Goal: Find specific page/section: Find specific page/section

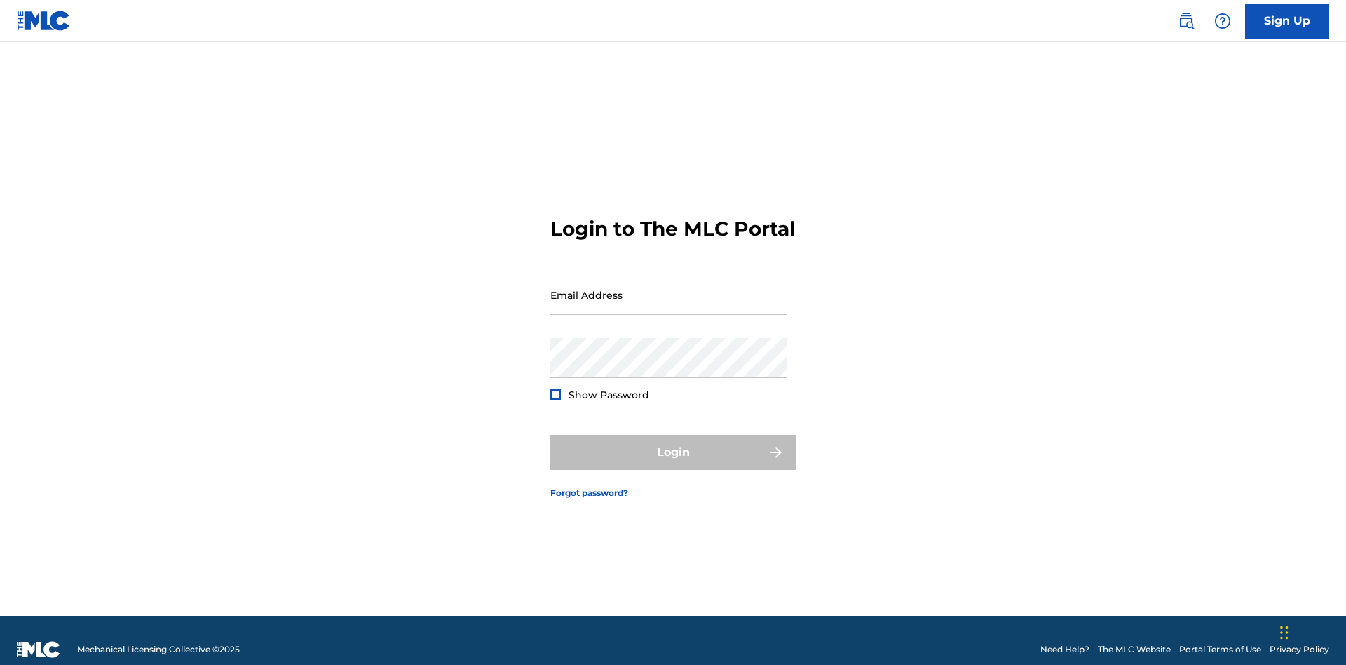
scroll to position [18, 0]
click at [669, 288] on input "Email Address" at bounding box center [668, 295] width 237 height 40
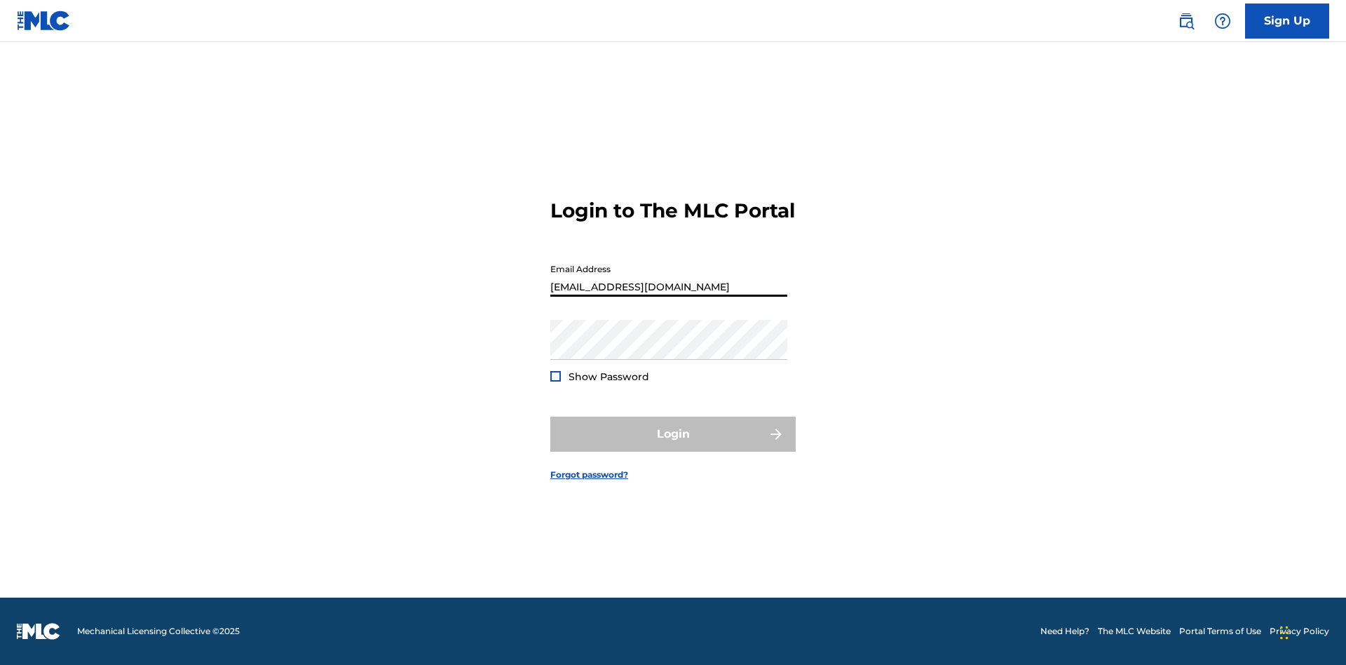
type input "[EMAIL_ADDRESS][DOMAIN_NAME]"
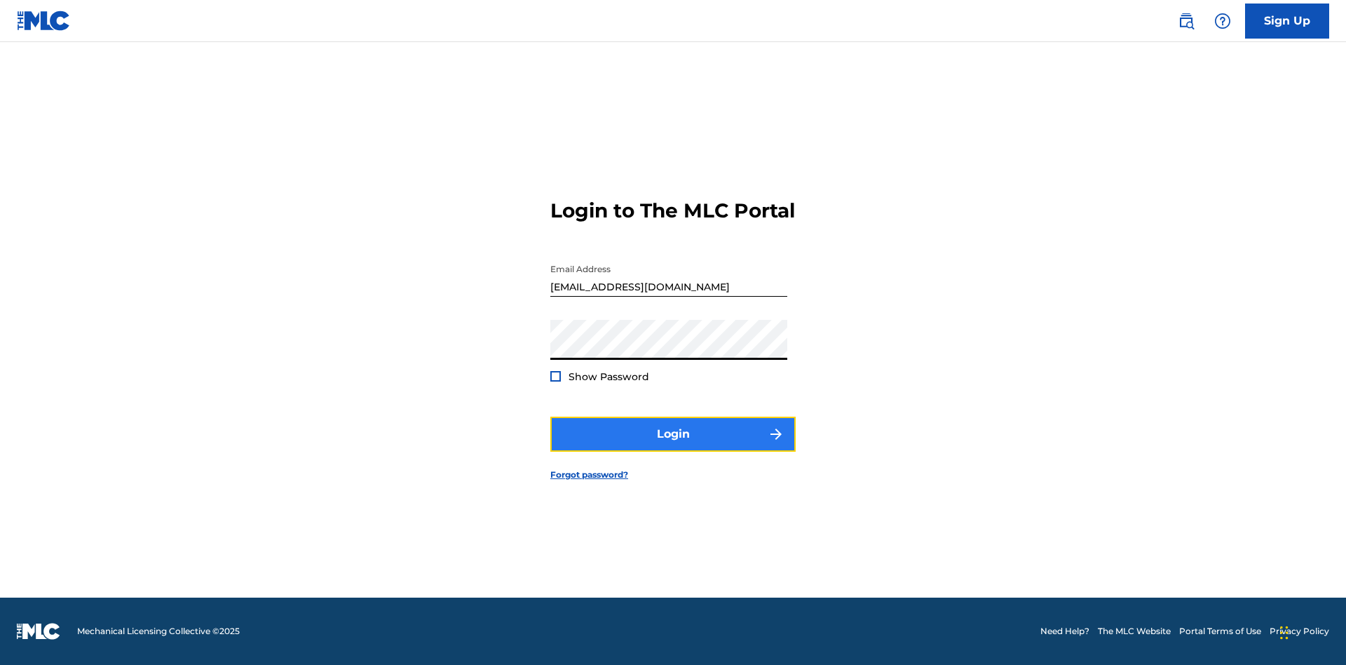
click at [673, 446] on button "Login" at bounding box center [672, 433] width 245 height 35
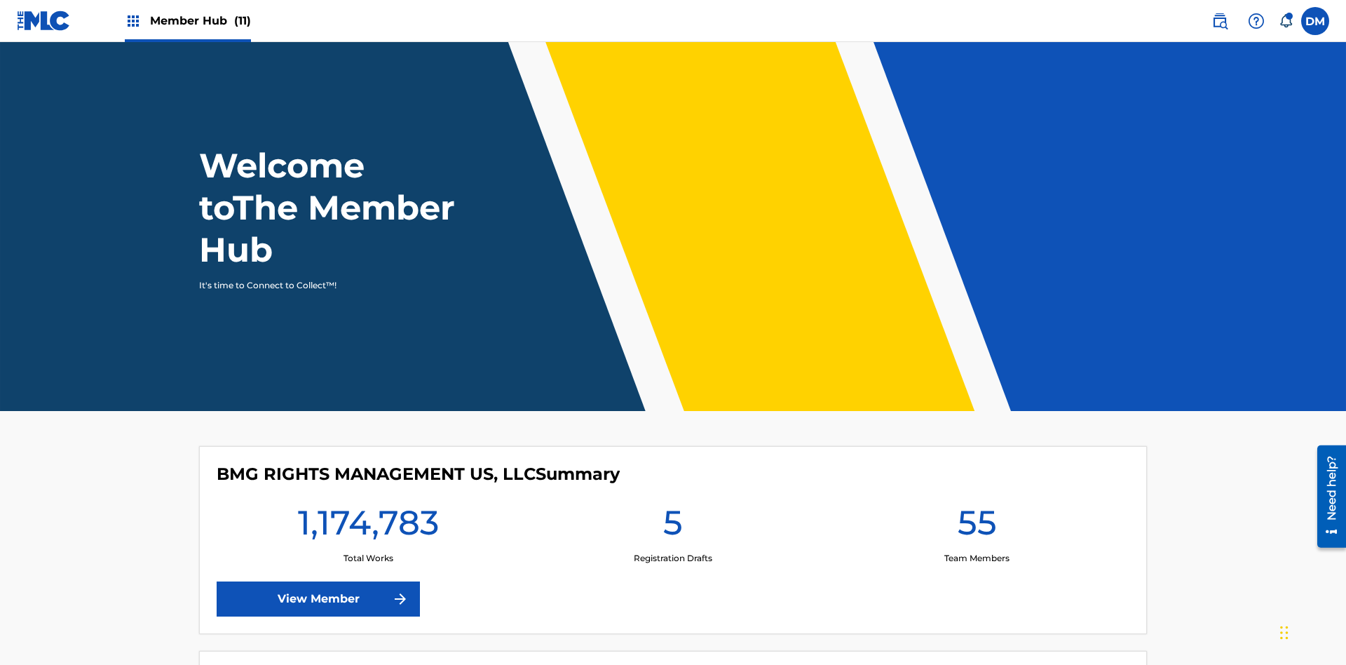
click at [200, 20] on span "Member Hub (11)" at bounding box center [200, 21] width 101 height 16
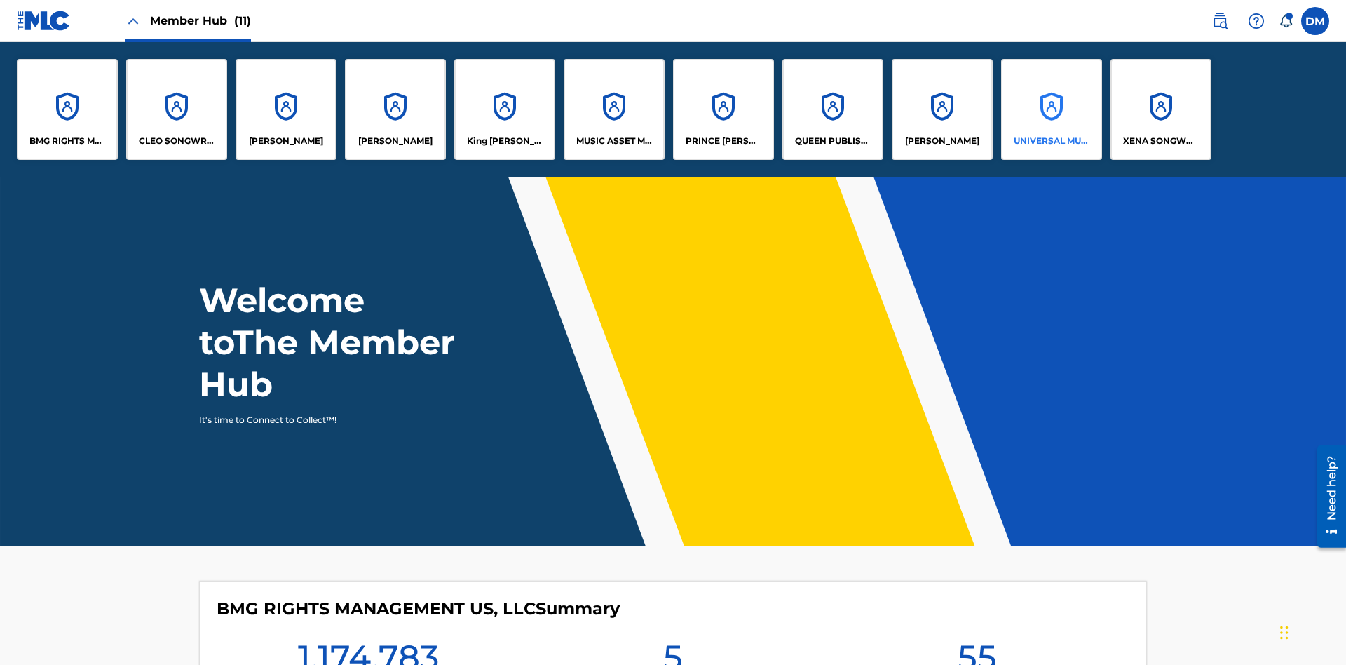
click at [1051, 141] on p "UNIVERSAL MUSIC PUB GROUP" at bounding box center [1052, 141] width 76 height 13
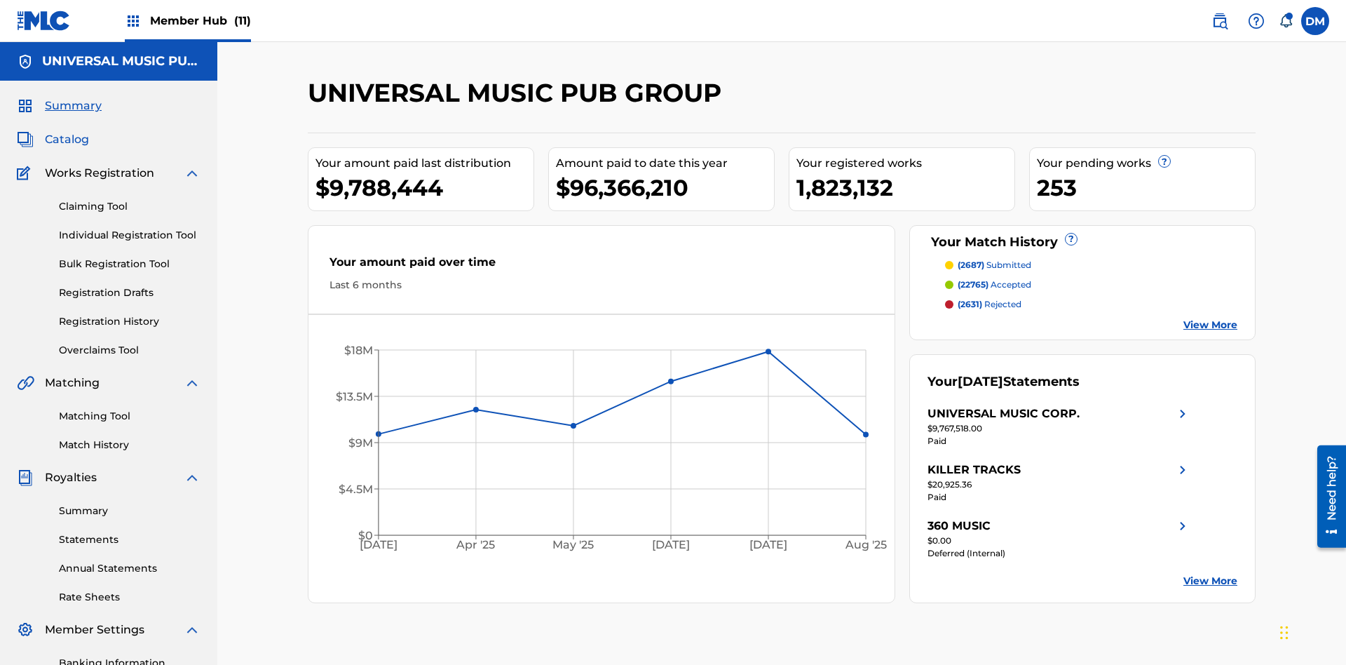
click at [67, 131] on span "Catalog" at bounding box center [67, 139] width 44 height 17
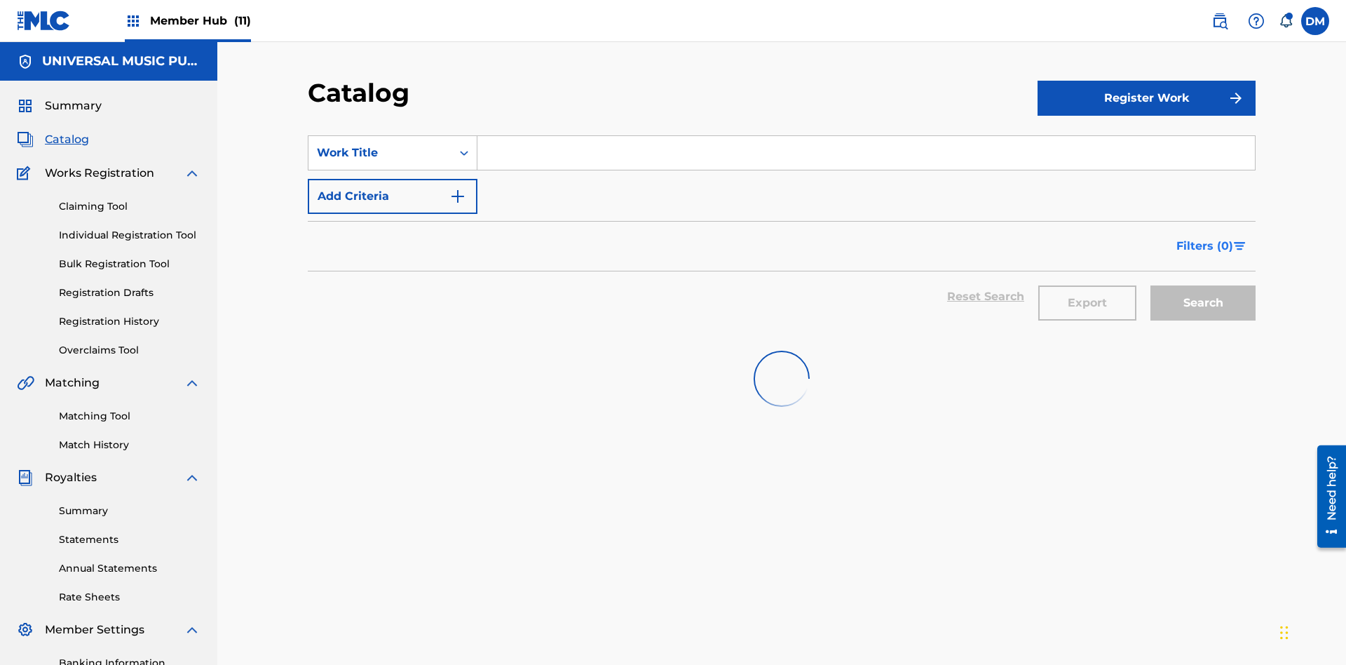
click at [1205, 238] on span "Filters ( 0 )" at bounding box center [1204, 246] width 57 height 17
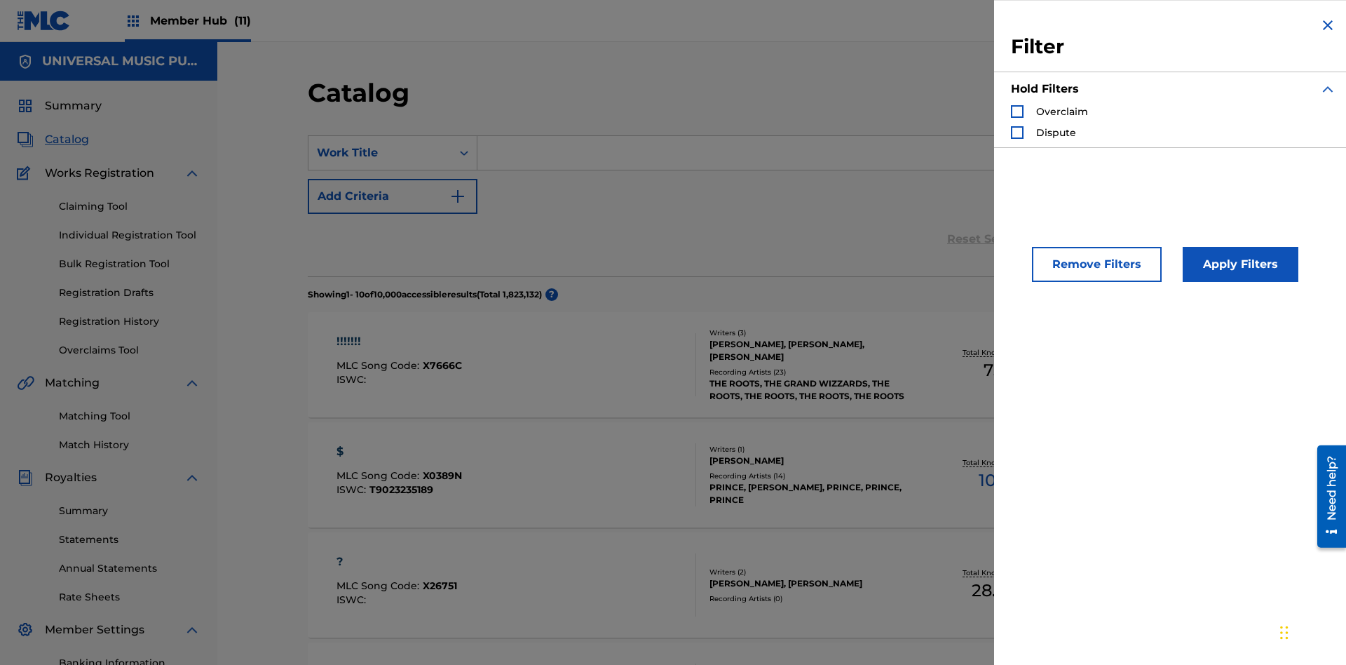
scroll to position [154, 0]
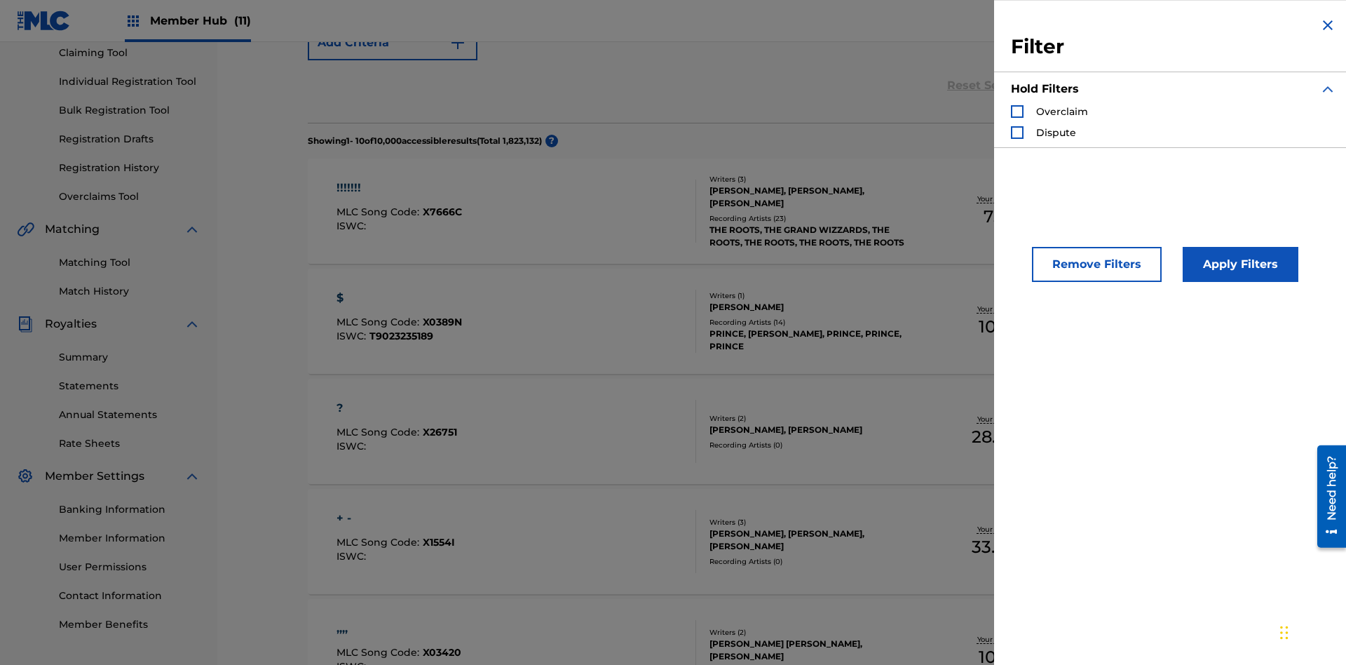
click at [1017, 111] on div "Search Form" at bounding box center [1017, 111] width 13 height 13
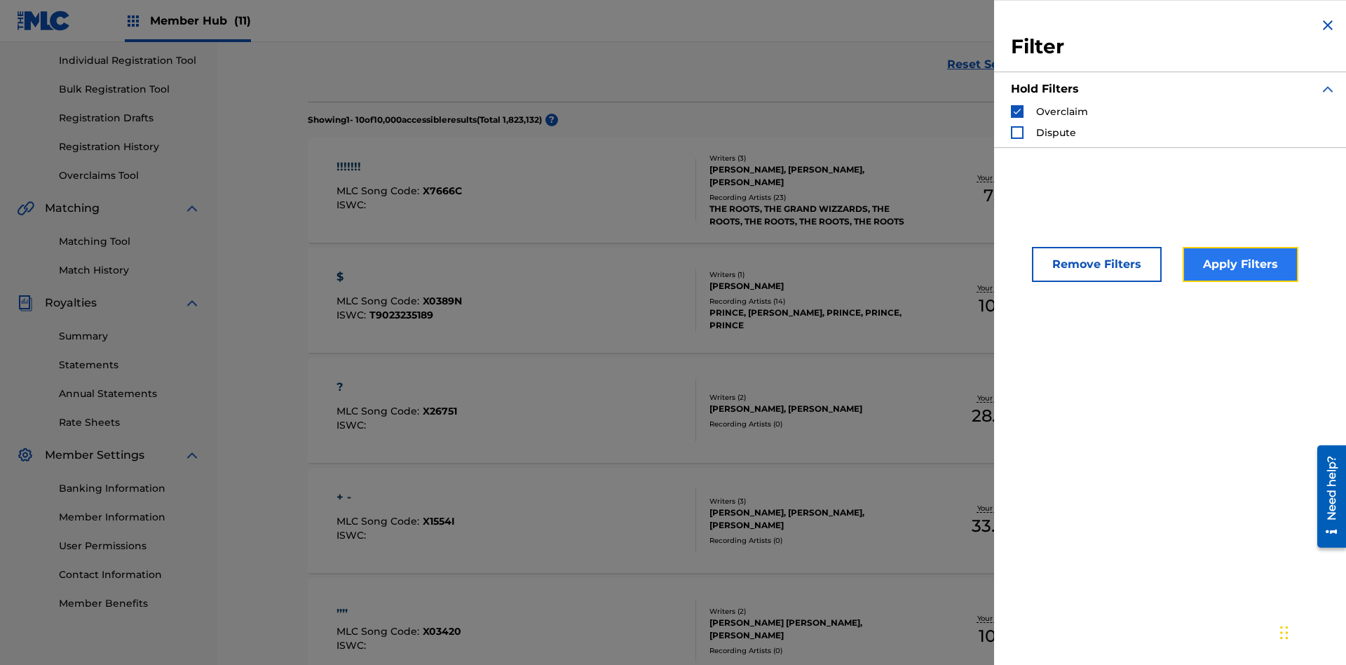
click at [1238, 264] on button "Apply Filters" at bounding box center [1241, 264] width 116 height 35
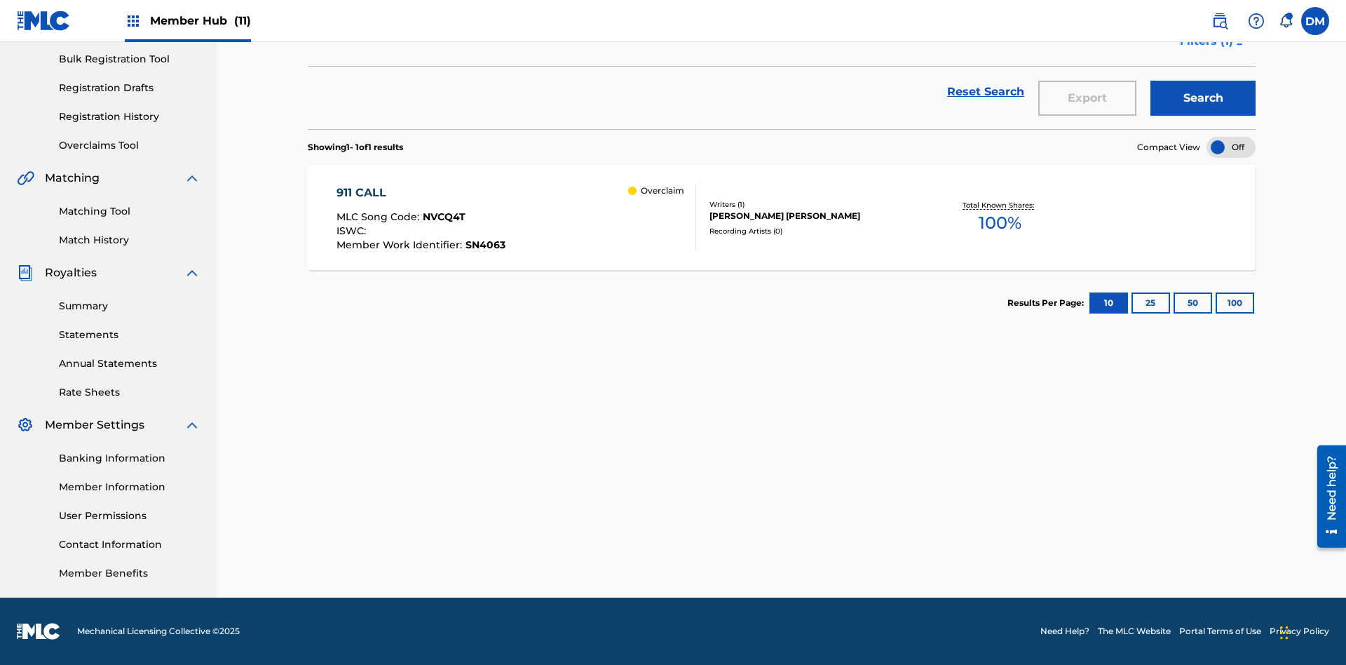
click at [1206, 50] on span "Filters ( 1 )" at bounding box center [1206, 41] width 53 height 17
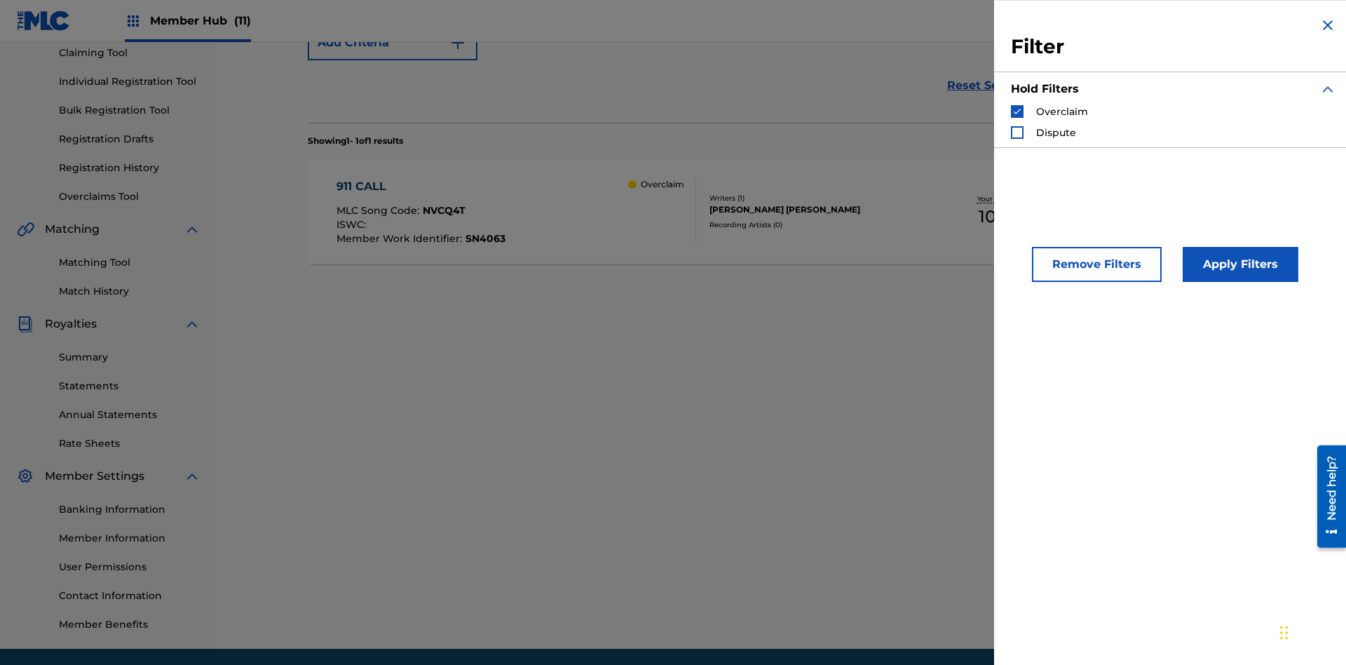
click at [1017, 111] on img "Search Form" at bounding box center [1017, 112] width 10 height 10
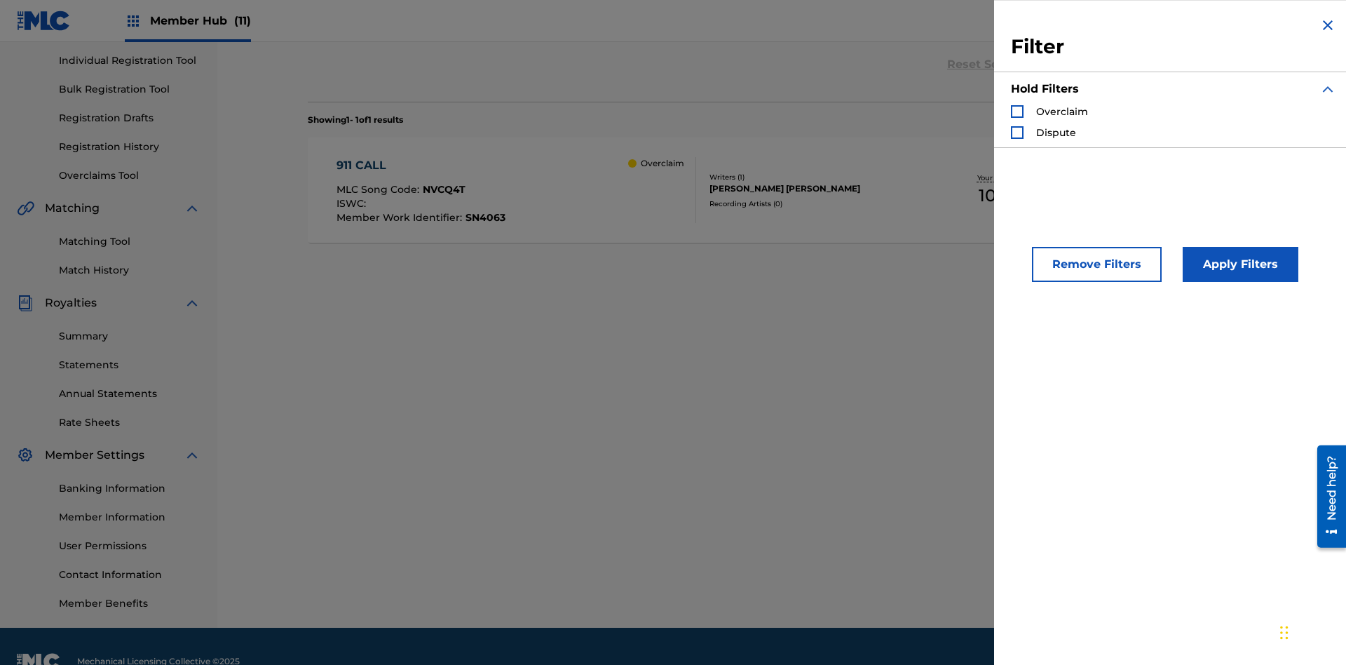
click at [1017, 132] on div "Search Form" at bounding box center [1017, 132] width 13 height 13
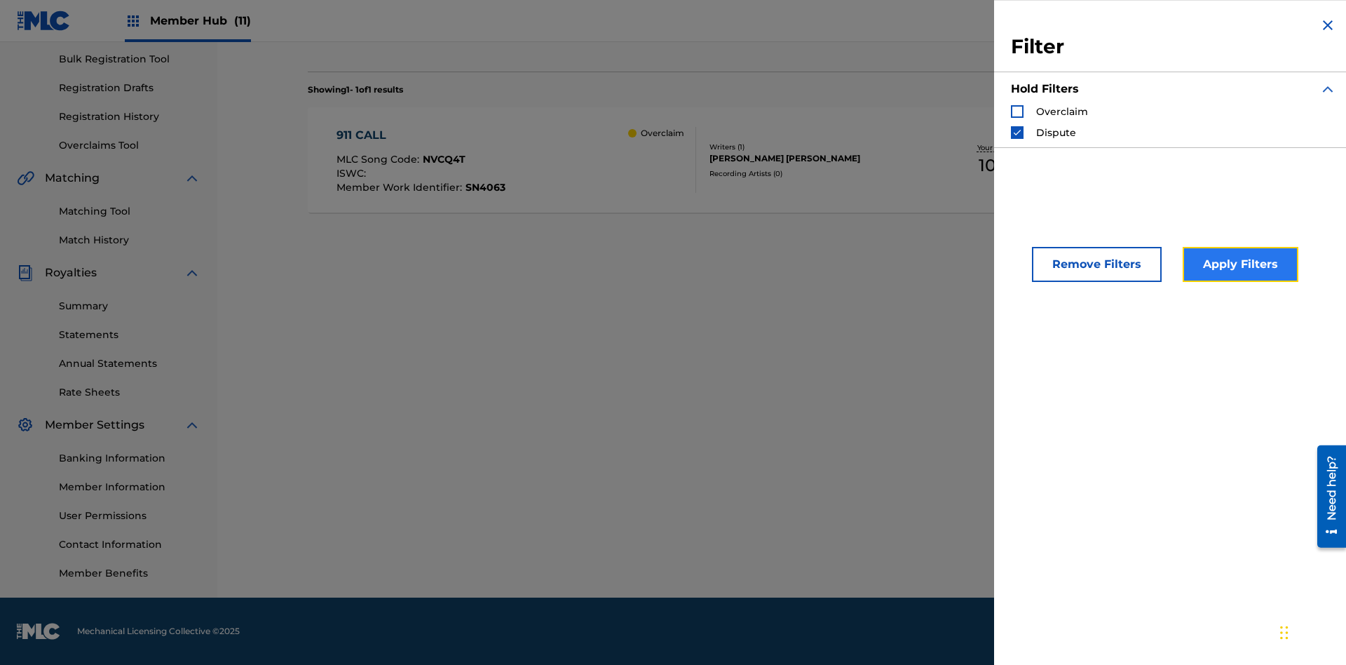
click at [1238, 264] on button "Apply Filters" at bounding box center [1241, 264] width 116 height 35
